Goal: Navigation & Orientation: Understand site structure

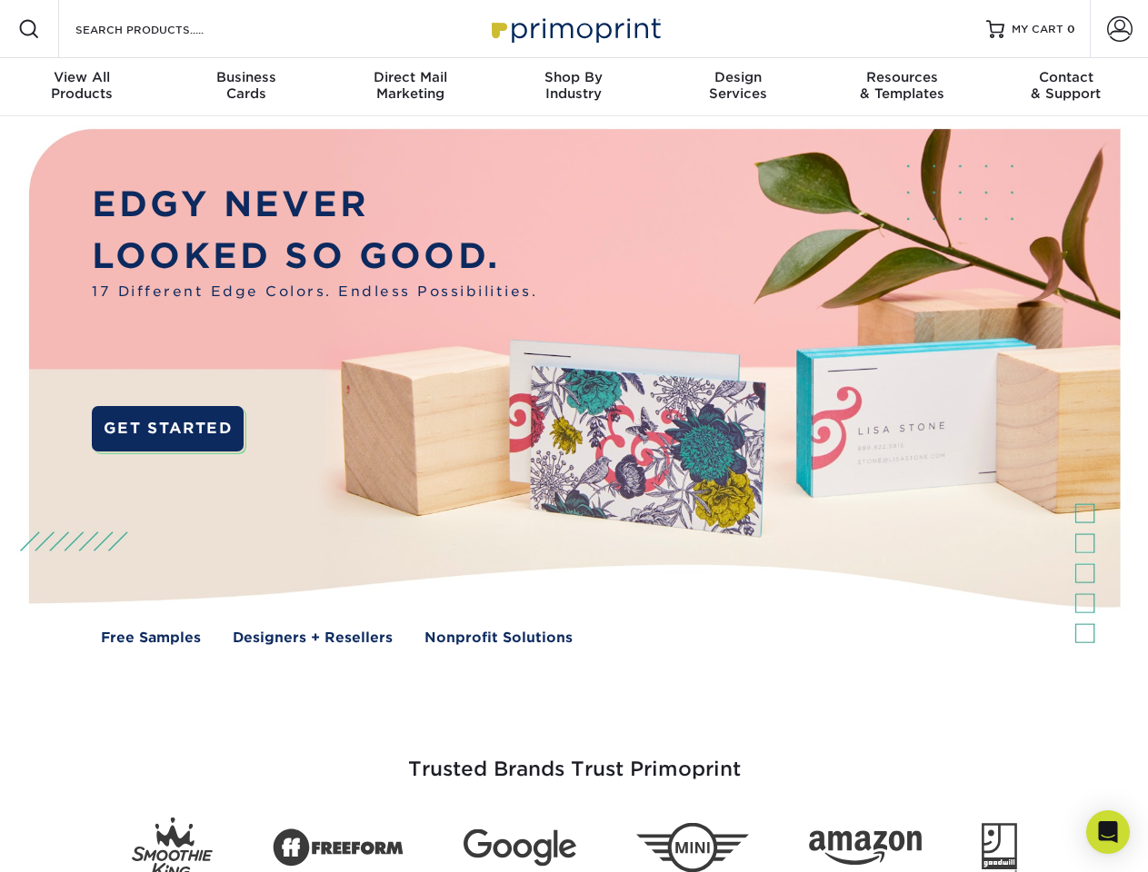
click at [573, 436] on img at bounding box center [573, 400] width 1136 height 568
click at [29, 29] on span at bounding box center [29, 29] width 22 height 22
click at [1118, 29] on span at bounding box center [1119, 28] width 25 height 25
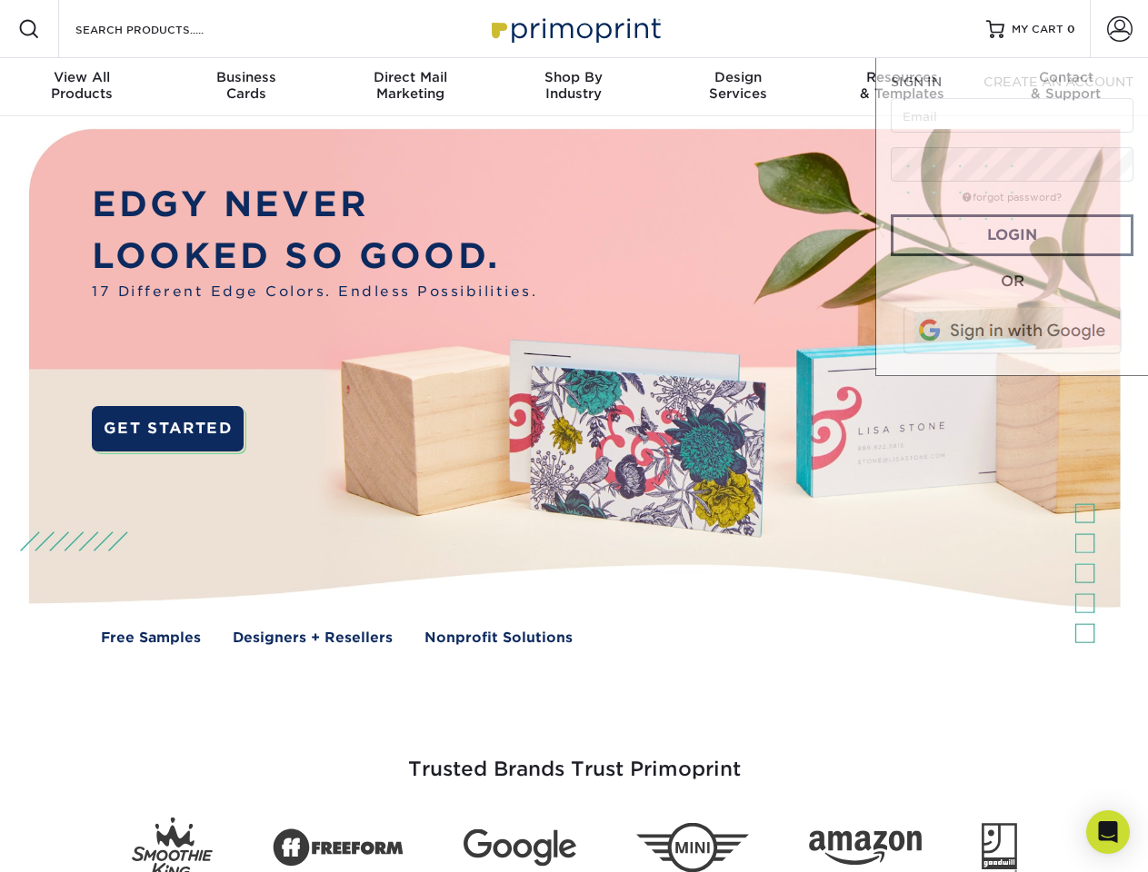
click at [82, 87] on div "View All Products" at bounding box center [82, 85] width 164 height 33
click at [245, 87] on div "Business Cards" at bounding box center [246, 85] width 164 height 33
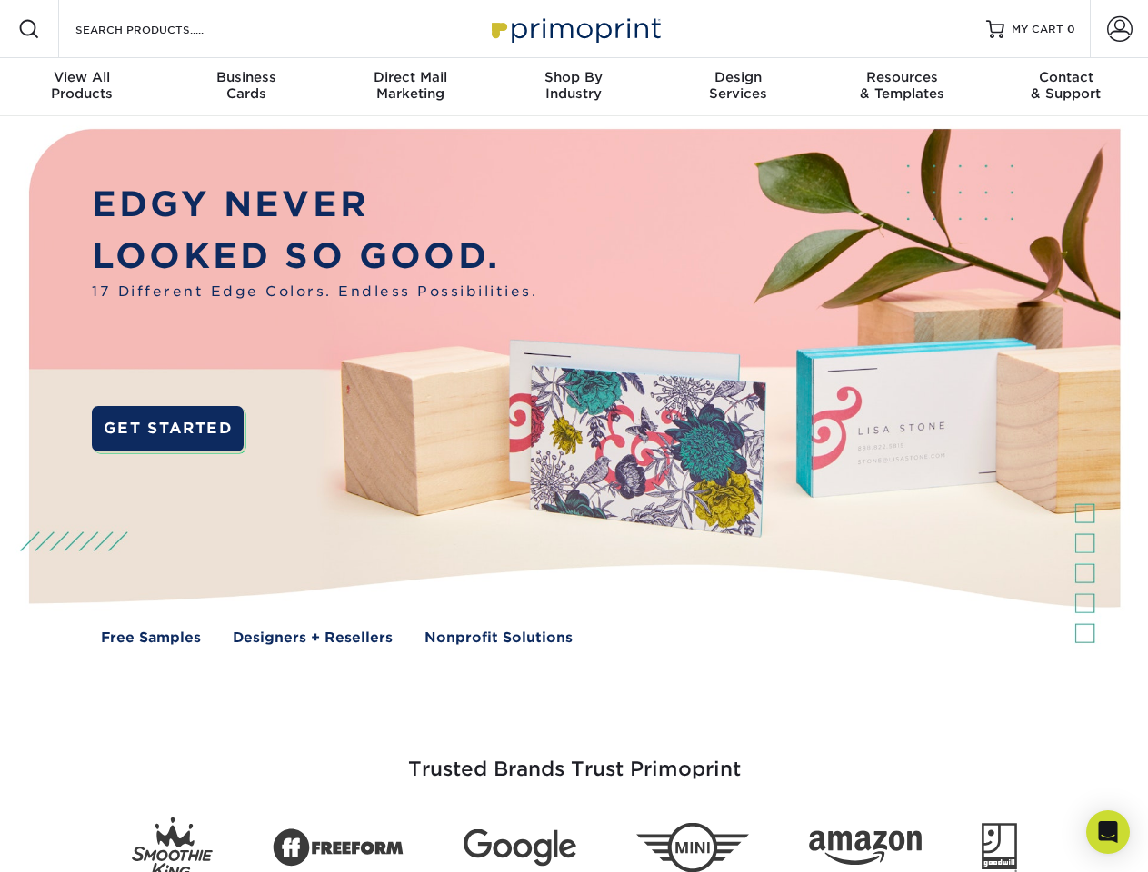
click at [410, 87] on div "Direct Mail Marketing" at bounding box center [410, 85] width 164 height 33
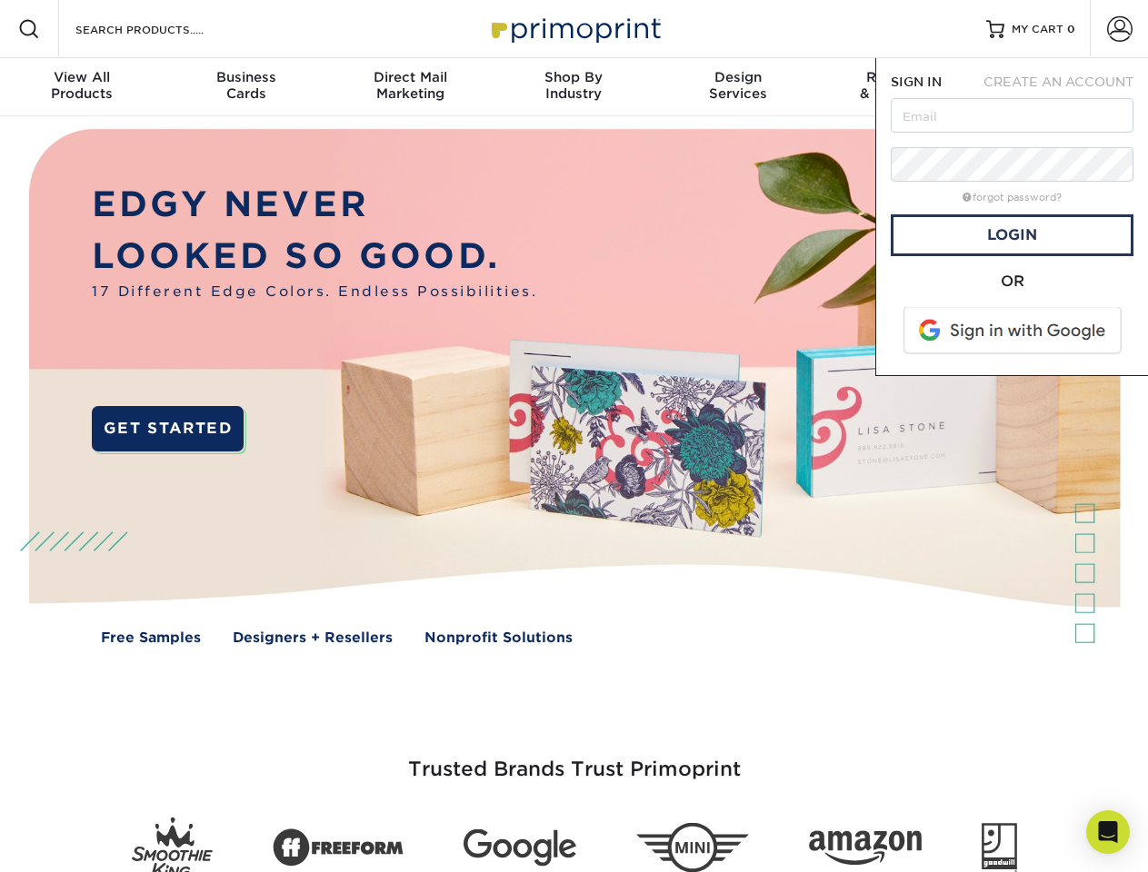
click at [573, 87] on div "Shop By Industry" at bounding box center [574, 85] width 164 height 33
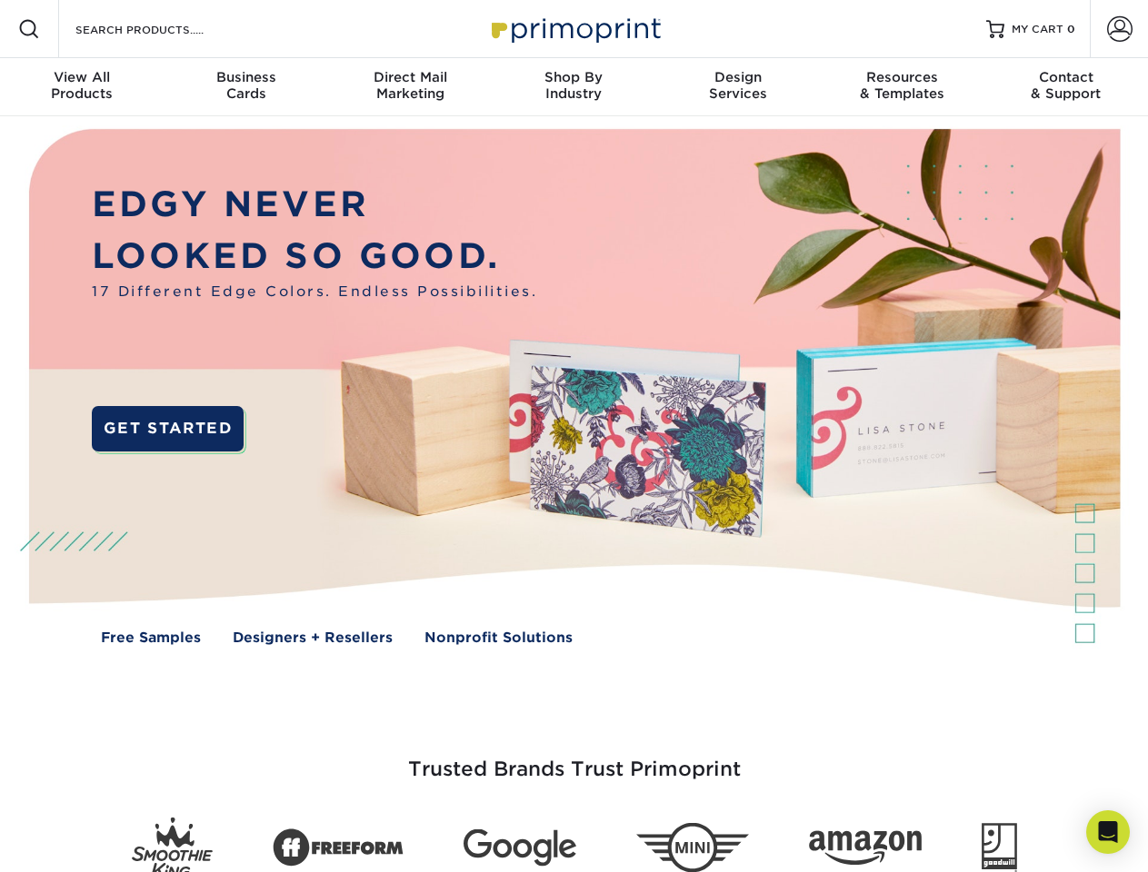
click at [738, 87] on div "Design Services" at bounding box center [738, 85] width 164 height 33
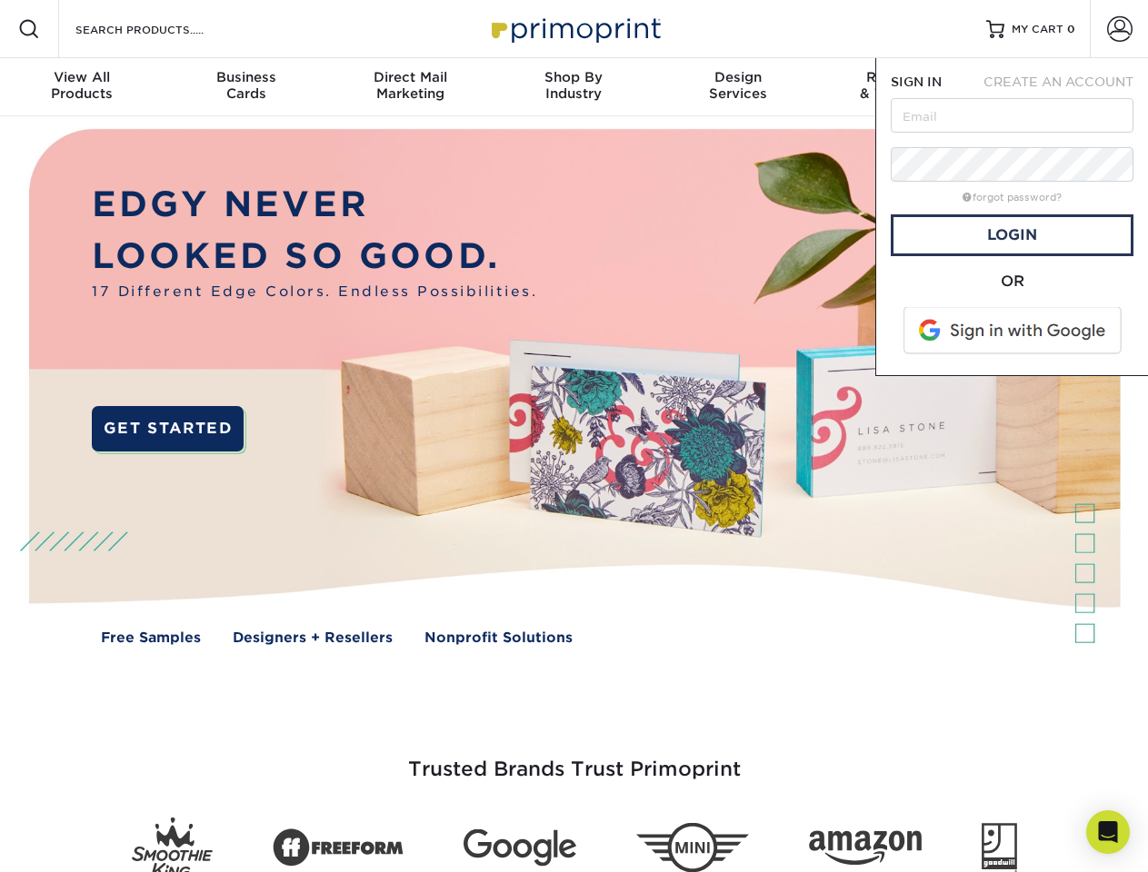
click at [901, 87] on span "SIGN IN" at bounding box center [915, 82] width 51 height 15
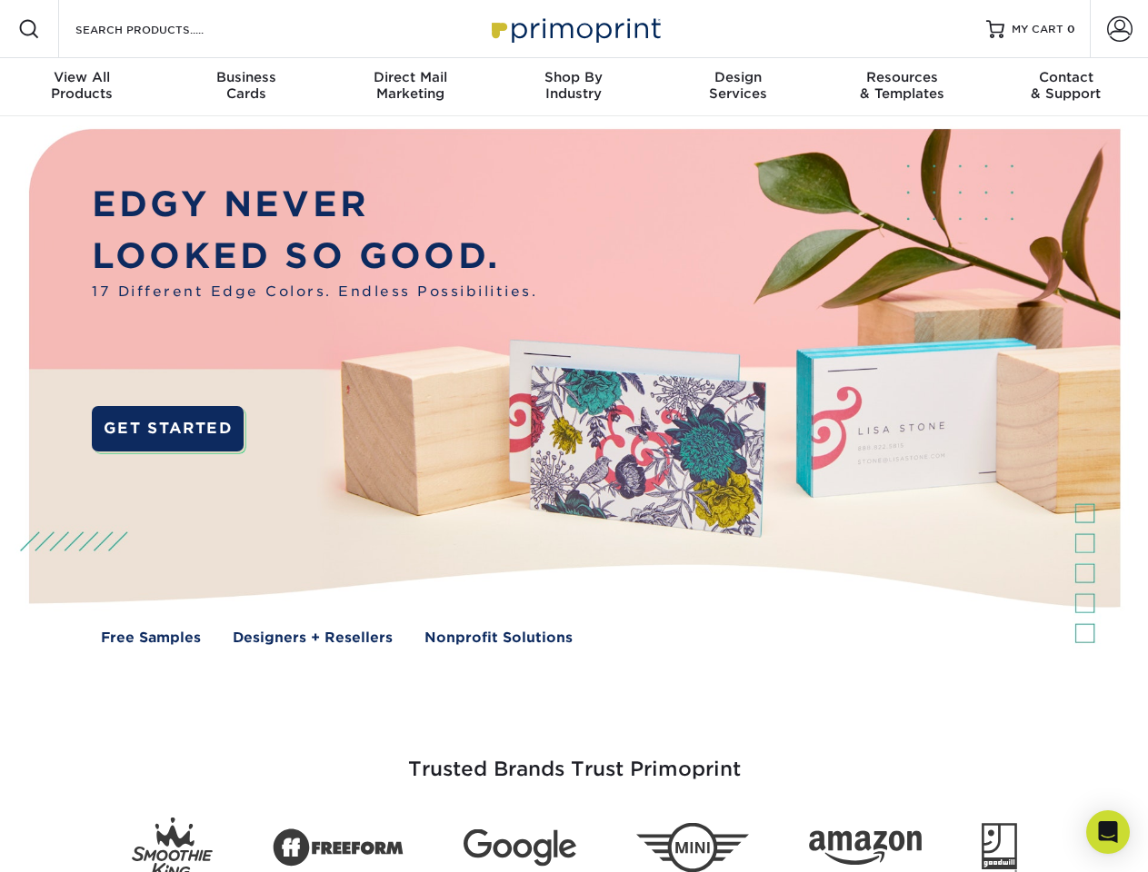
click at [1066, 87] on div "Contact & Support" at bounding box center [1066, 85] width 164 height 33
